Goal: Transaction & Acquisition: Subscribe to service/newsletter

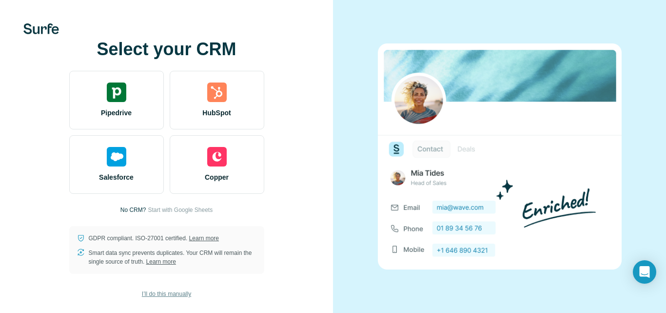
click at [164, 295] on span "I’ll do this manually" at bounding box center [166, 293] width 49 height 9
click at [169, 294] on span "I’ll do this manually" at bounding box center [166, 293] width 49 height 9
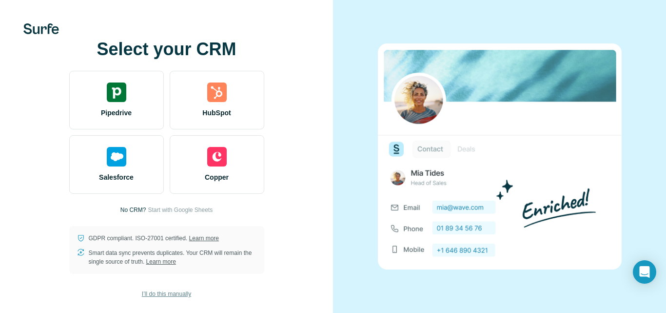
click at [169, 294] on span "I’ll do this manually" at bounding box center [166, 293] width 49 height 9
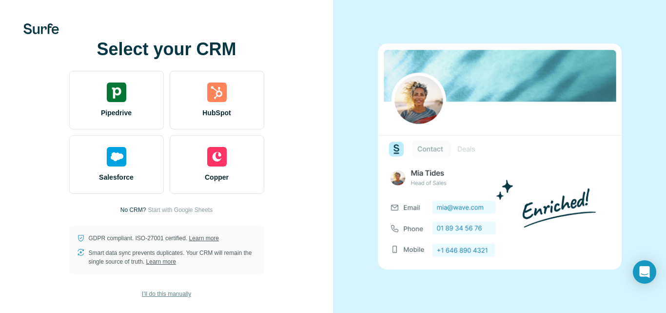
click at [169, 294] on span "I’ll do this manually" at bounding box center [166, 293] width 49 height 9
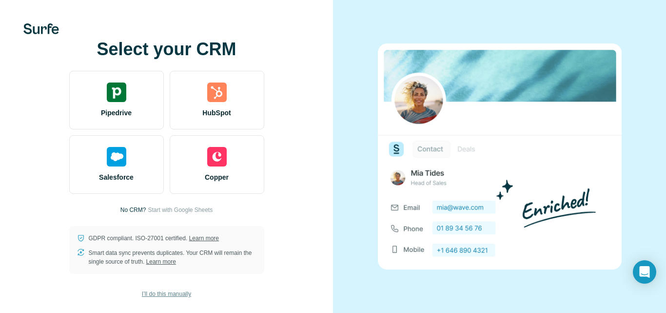
click at [169, 294] on span "I’ll do this manually" at bounding box center [166, 293] width 49 height 9
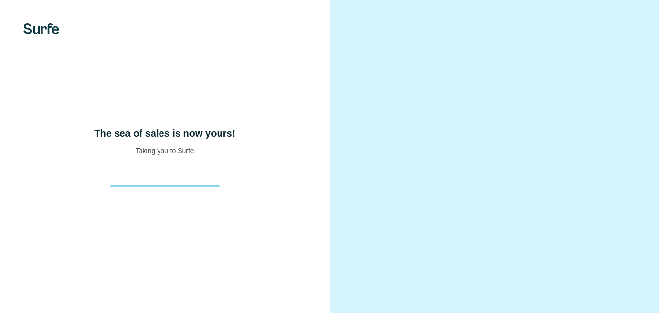
click at [191, 187] on div at bounding box center [164, 186] width 109 height 2
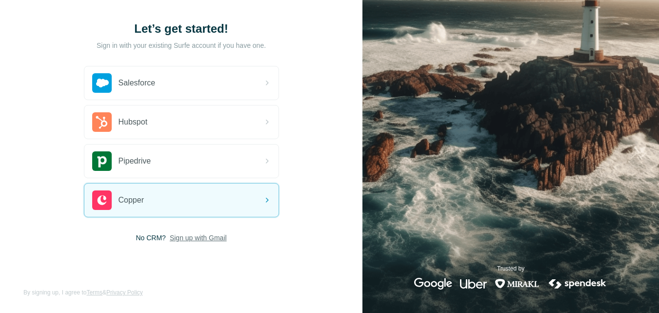
click at [200, 239] on span "Sign up with Gmail" at bounding box center [198, 238] width 57 height 10
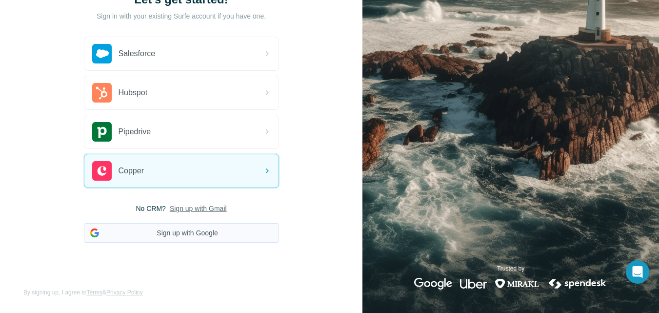
scroll to position [78, 0]
click at [222, 225] on button "Sign up with Google" at bounding box center [181, 233] width 195 height 20
